Goal: Find specific page/section: Find specific page/section

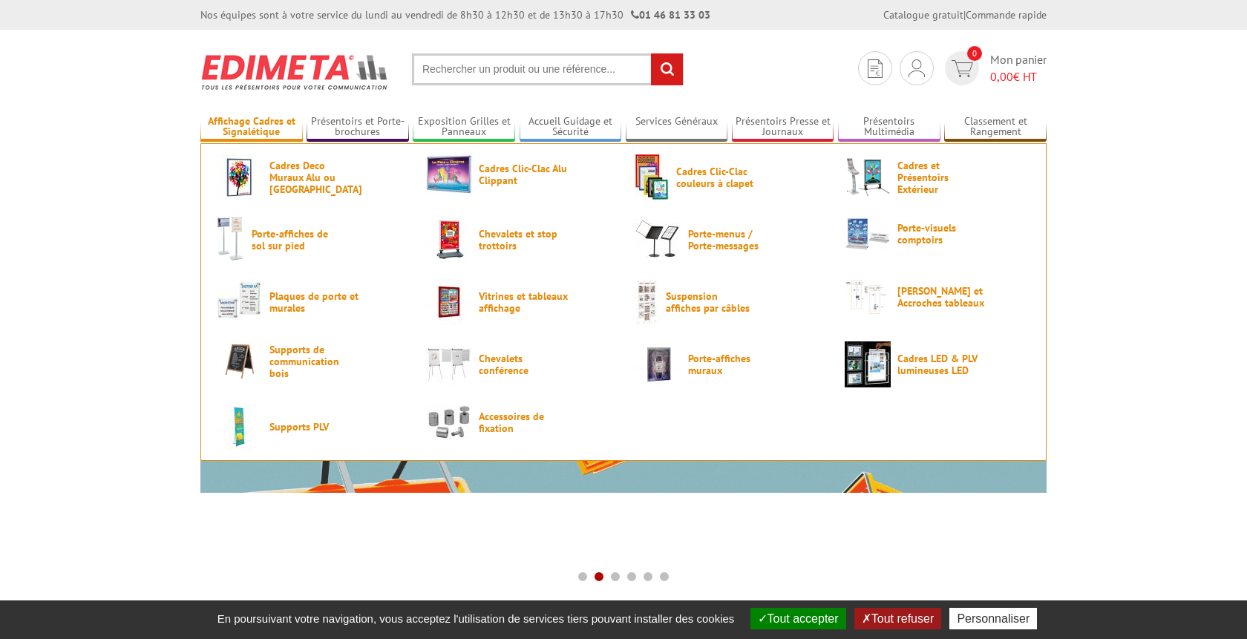
click at [259, 125] on link "Affichage Cadres et Signalétique" at bounding box center [251, 127] width 102 height 24
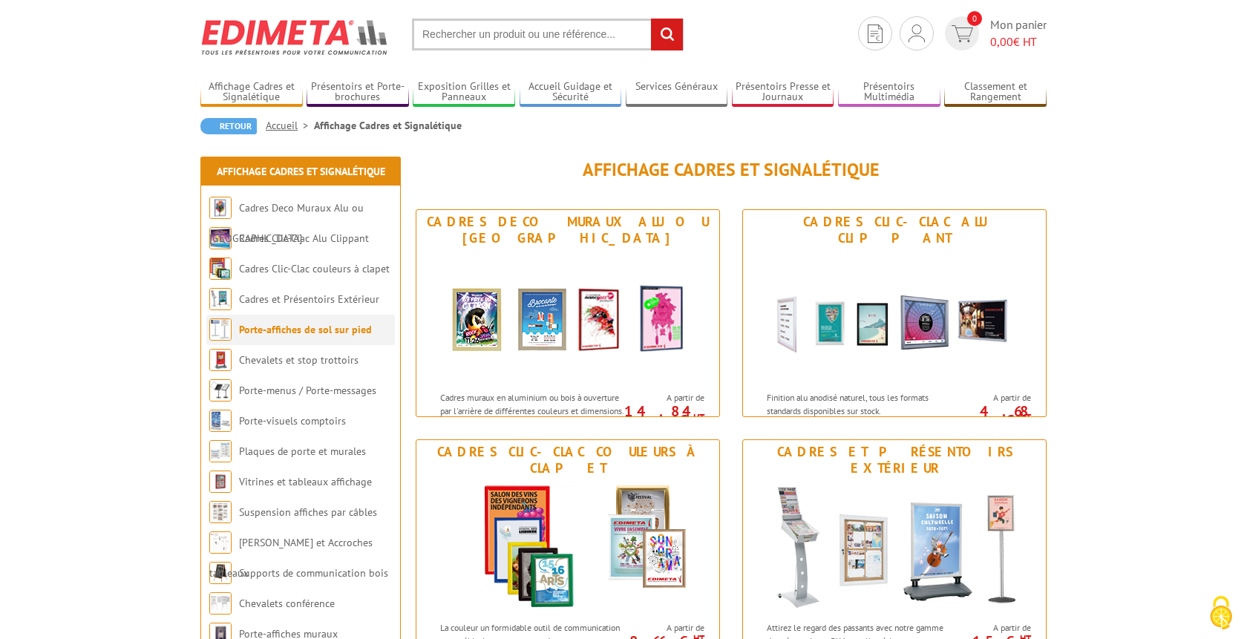
scroll to position [76, 0]
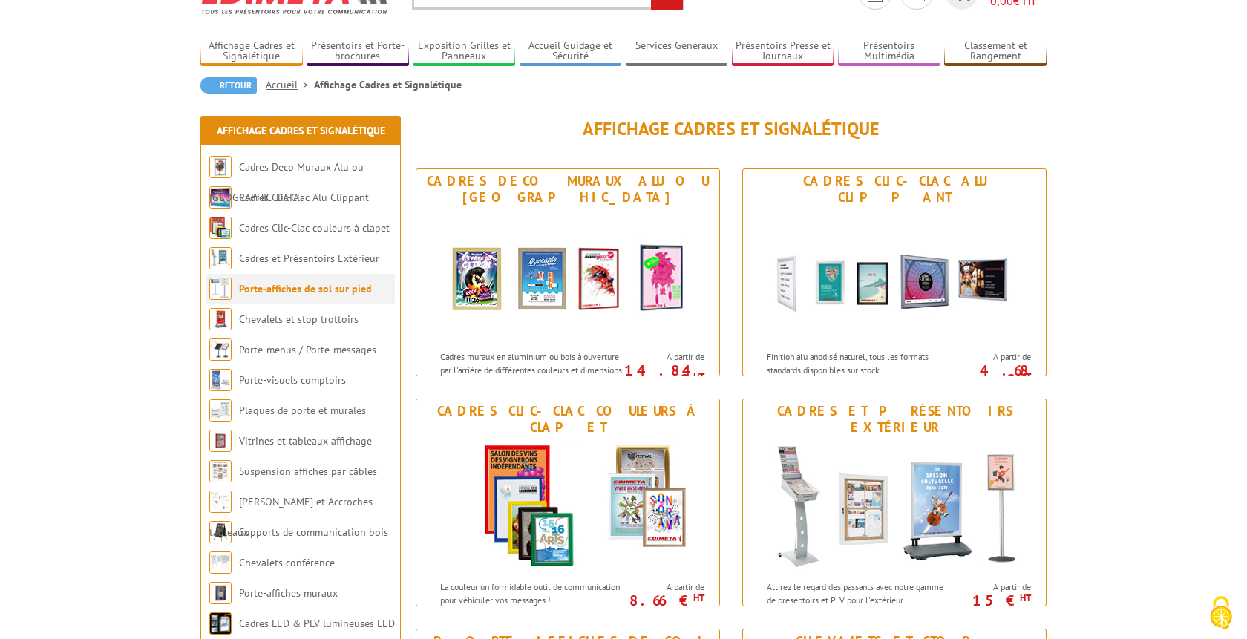
click at [252, 287] on link "Porte-affiches de sol sur pied" at bounding box center [305, 288] width 133 height 13
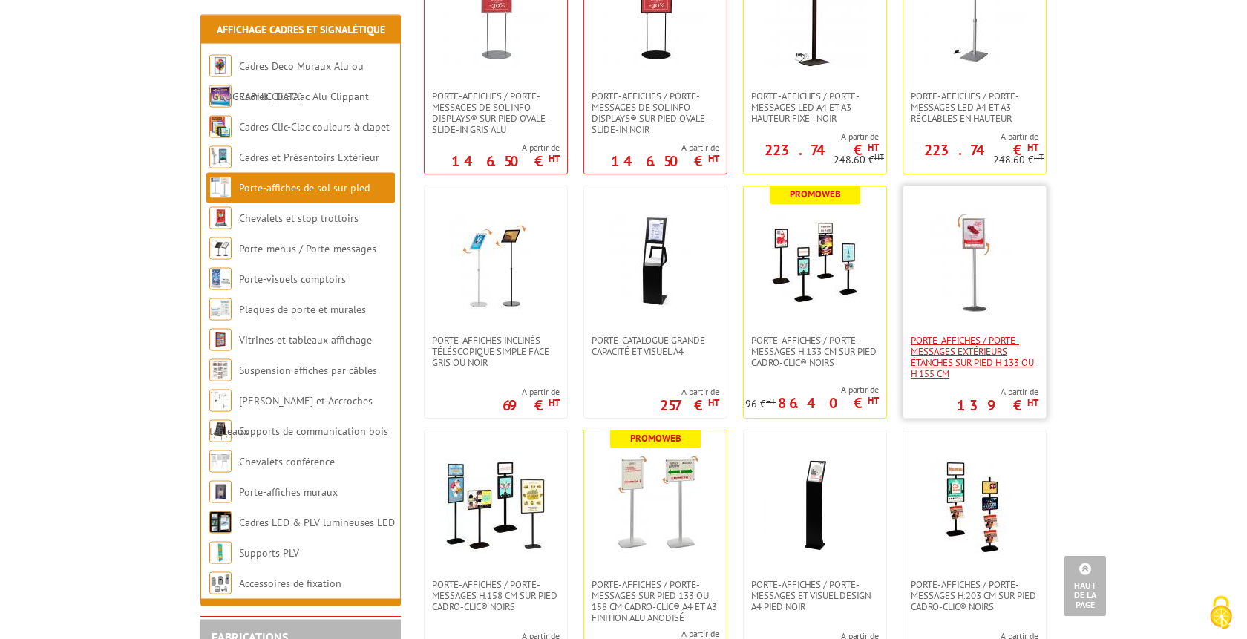
scroll to position [681, 0]
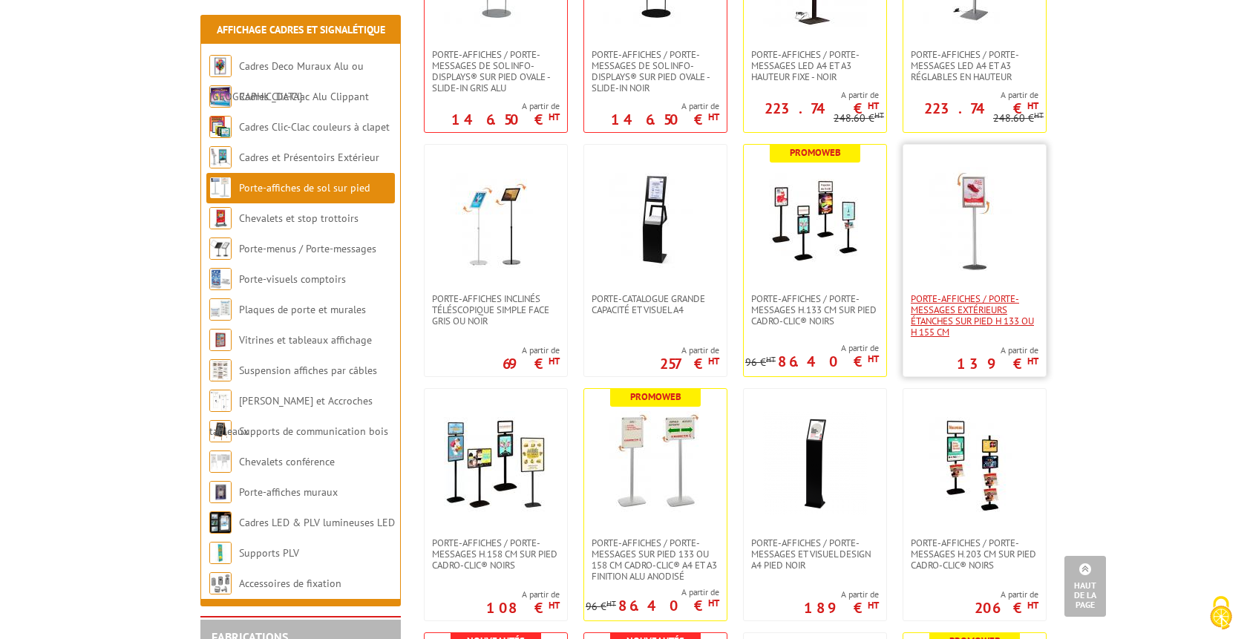
click at [969, 312] on span "Porte-affiches / Porte-messages extérieurs étanches sur pied h 133 ou h 155 cm" at bounding box center [975, 315] width 128 height 45
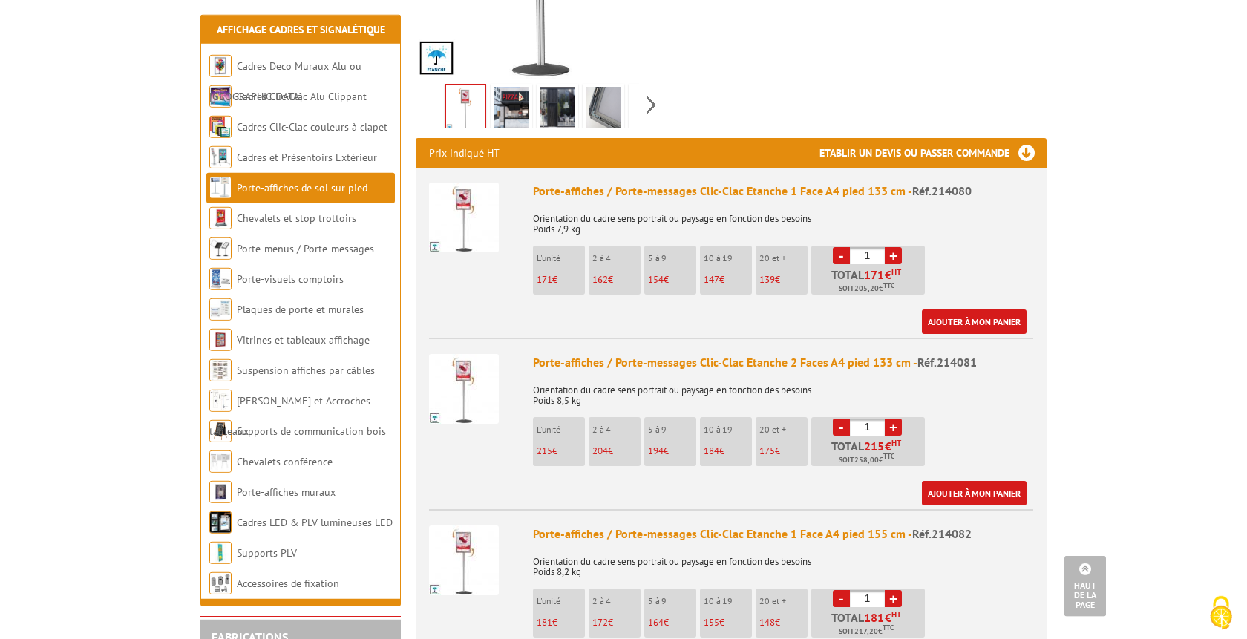
scroll to position [454, 0]
